Goal: Information Seeking & Learning: Learn about a topic

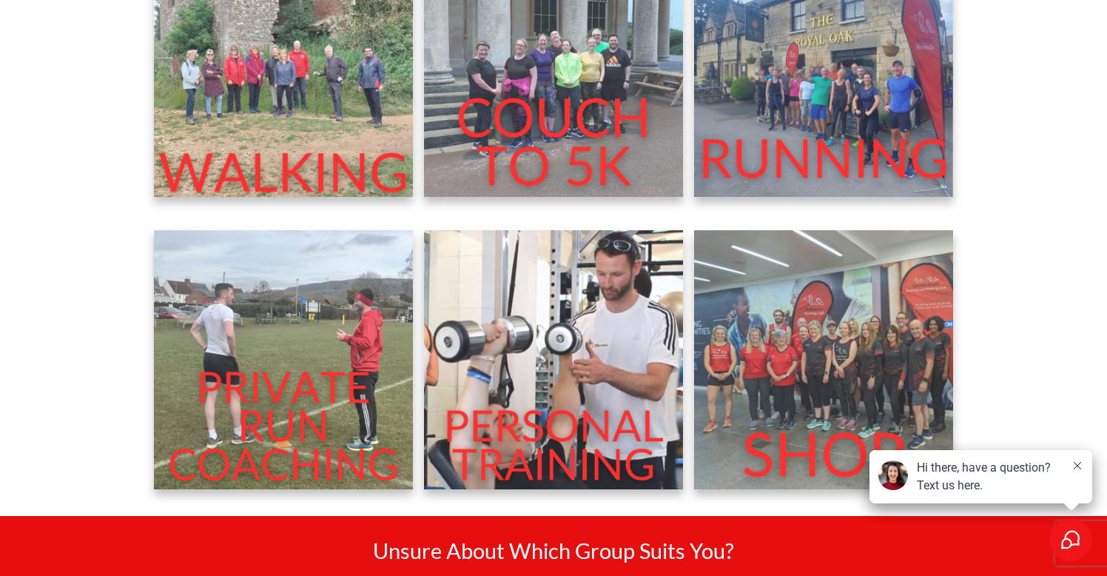
scroll to position [621, 0]
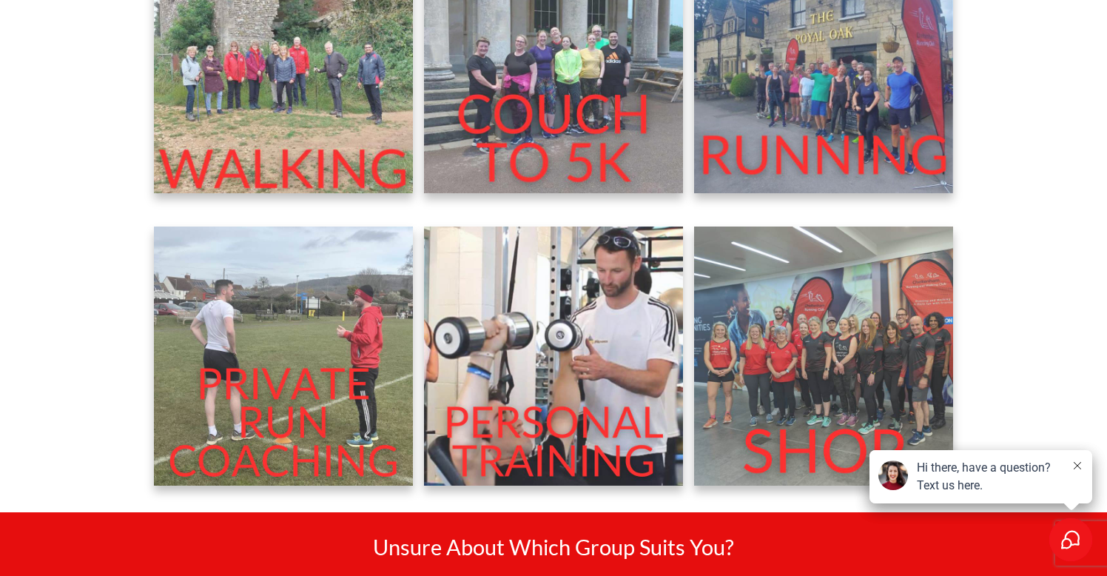
click at [775, 104] on img at bounding box center [823, 63] width 259 height 259
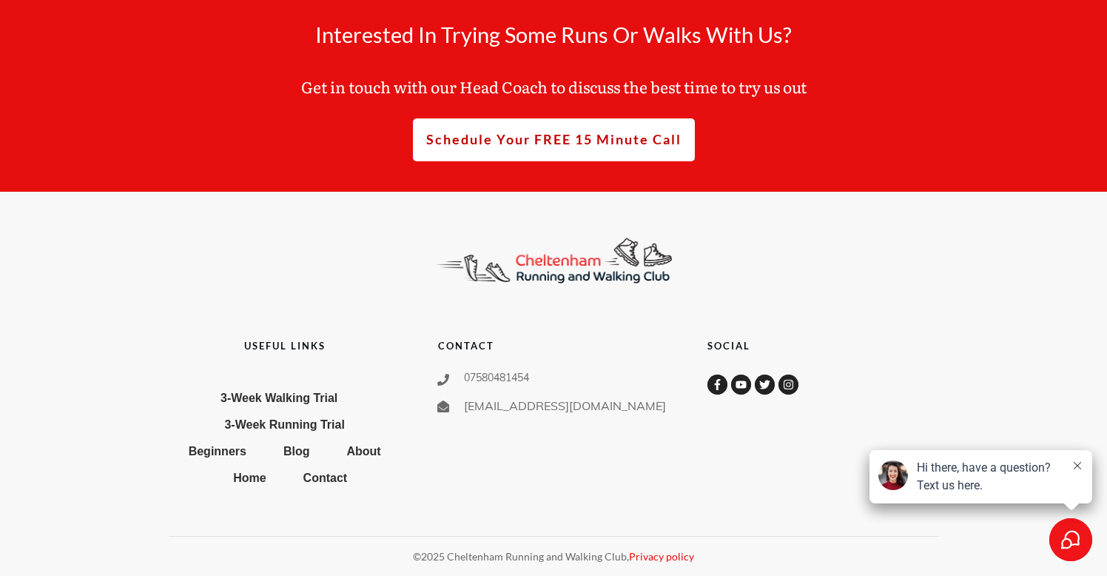
scroll to position [7302, 0]
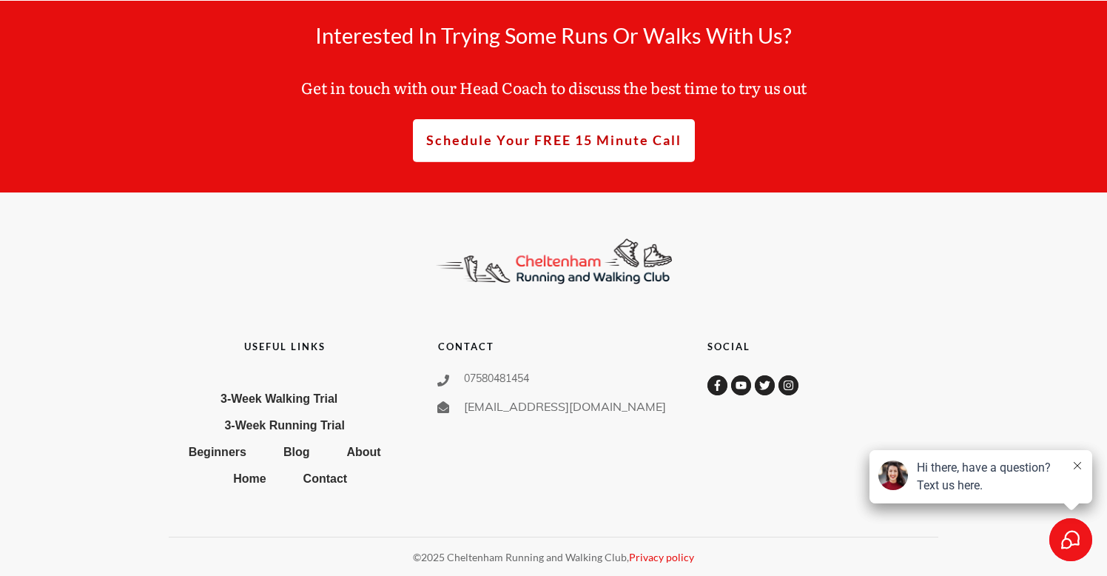
click at [338, 418] on span "3-Week Running Trial" at bounding box center [284, 426] width 120 height 24
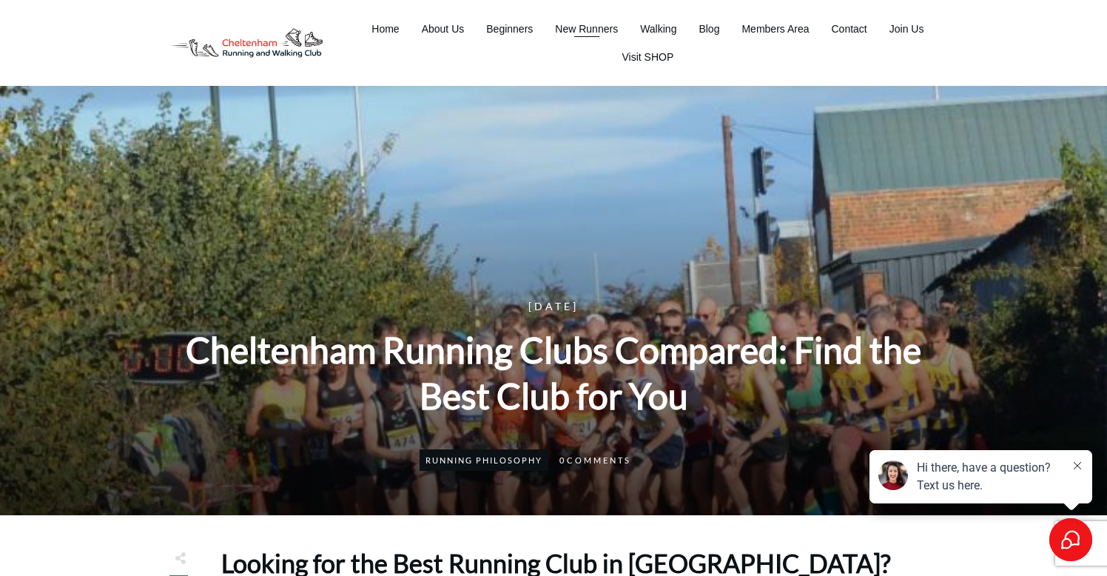
click at [580, 25] on span "New Runners" at bounding box center [586, 29] width 63 height 21
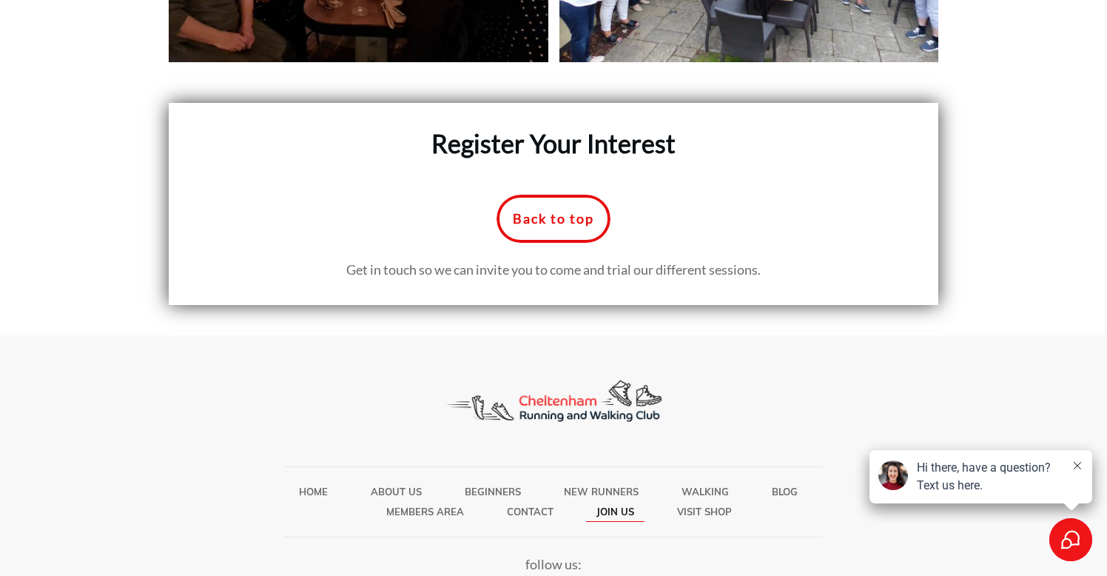
click at [629, 502] on span "Join Us" at bounding box center [616, 511] width 38 height 19
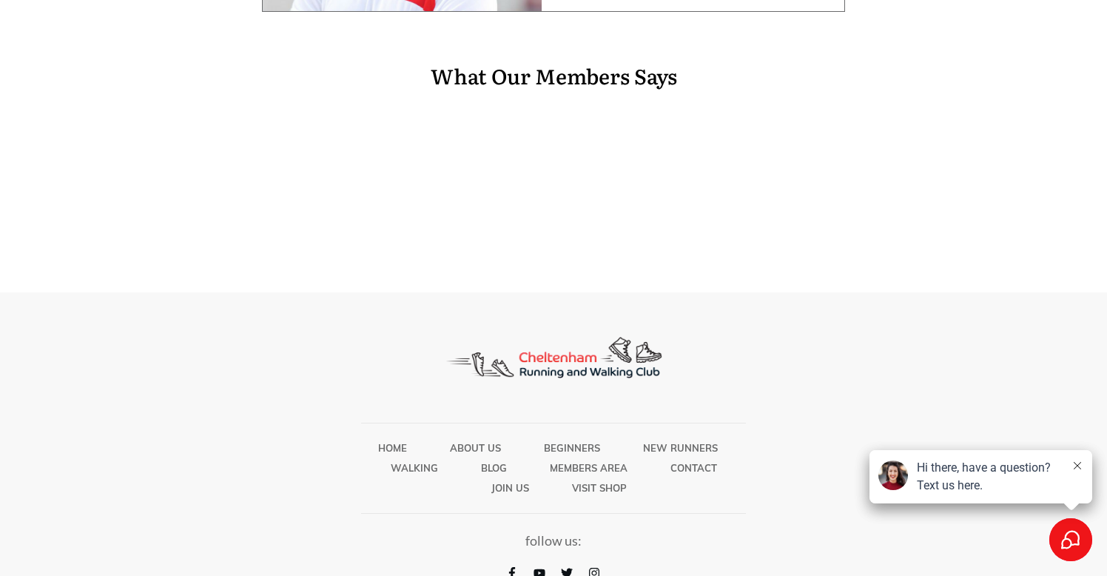
scroll to position [810, 0]
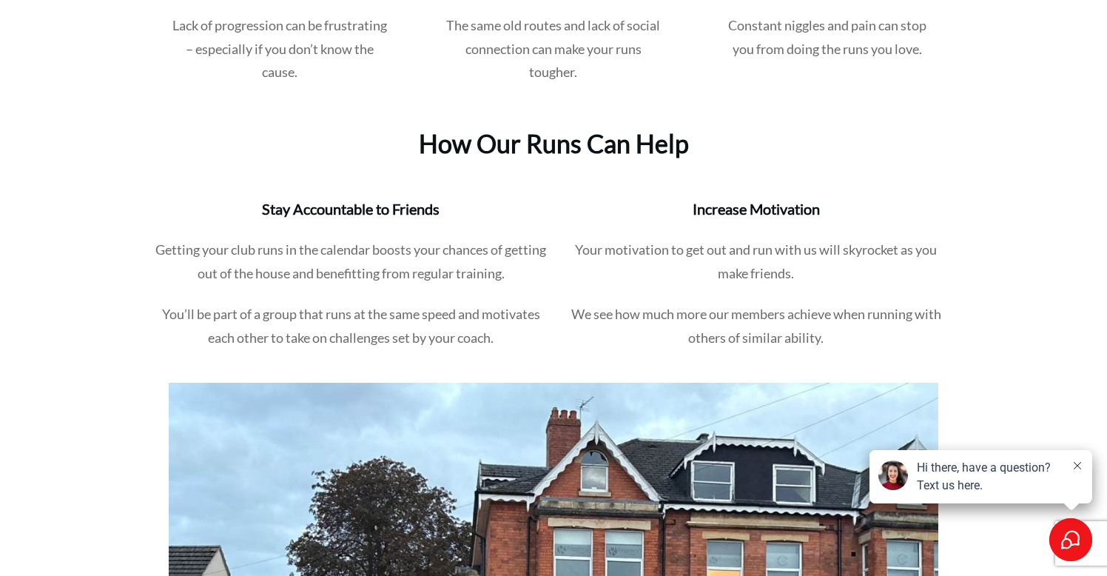
scroll to position [1360, 0]
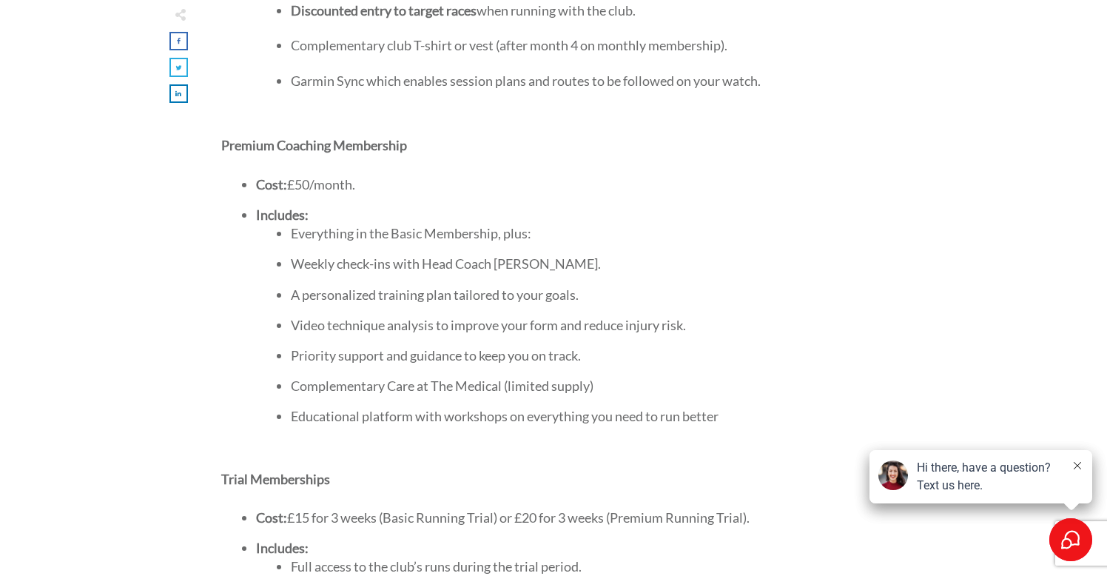
scroll to position [1169, 0]
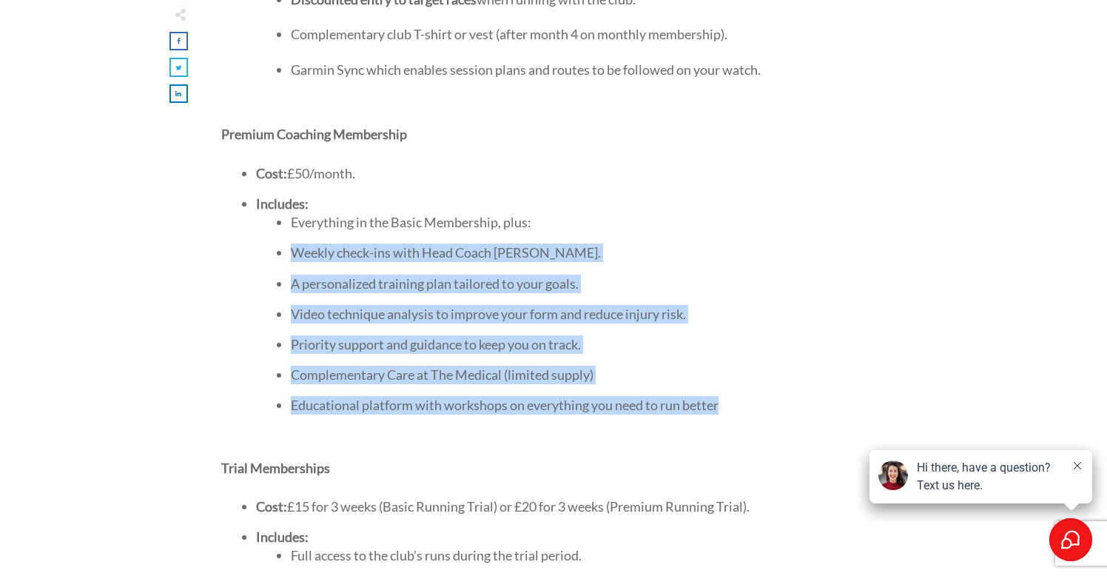
drag, startPoint x: 292, startPoint y: 242, endPoint x: 703, endPoint y: 417, distance: 447.4
click at [703, 417] on ul "Everything in the Basic Membership, plus: Weekly check-ins with Head Coach [PER…" at bounding box center [593, 324] width 645 height 222
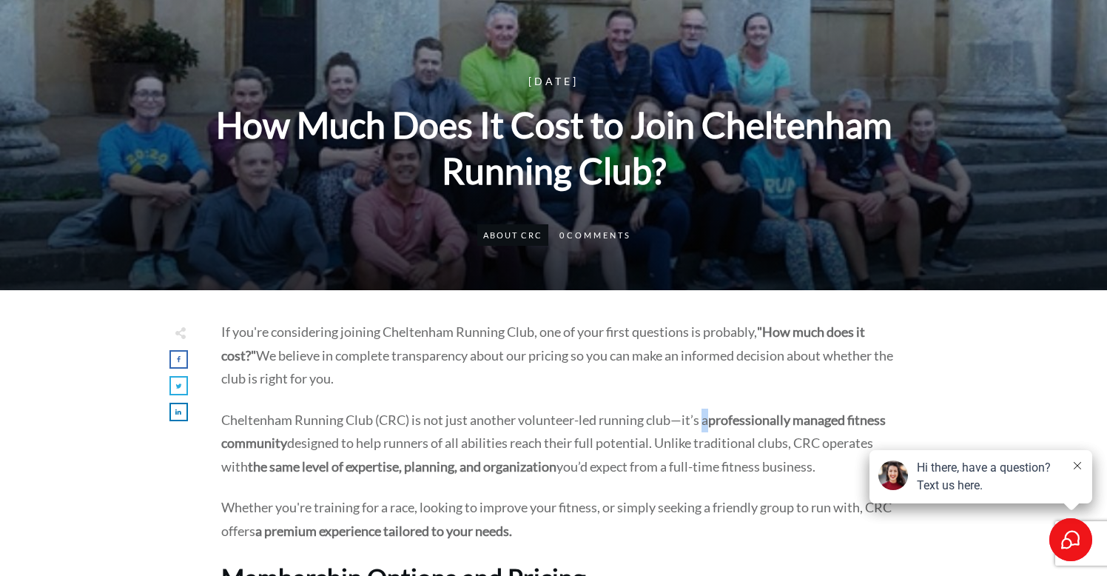
scroll to position [225, 0]
click at [597, 433] on p "Cheltenham Running Club (CRC) is not just another volunteer-led running club—it…" at bounding box center [568, 453] width 694 height 88
